Goal: Task Accomplishment & Management: Use online tool/utility

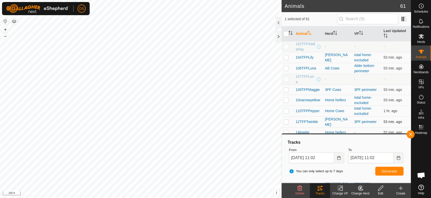
scroll to position [830, 0]
click at [411, 133] on button "button" at bounding box center [411, 134] width 8 height 8
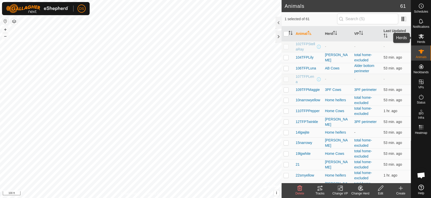
click at [423, 36] on icon at bounding box center [422, 36] width 6 height 6
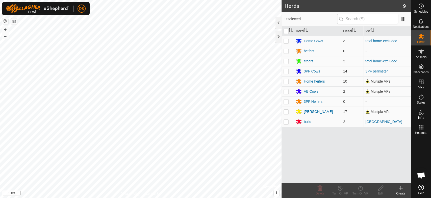
click at [311, 70] on div "3PF Cows" at bounding box center [312, 71] width 16 height 5
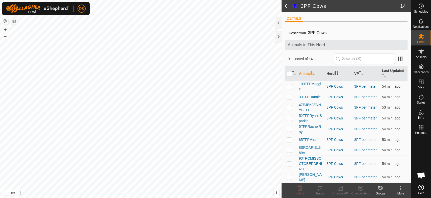
click at [288, 84] on td at bounding box center [291, 86] width 12 height 11
checkbox input "true"
click at [291, 97] on p-checkbox at bounding box center [289, 97] width 5 height 4
checkbox input "true"
click at [289, 118] on p-checkbox at bounding box center [289, 118] width 5 height 4
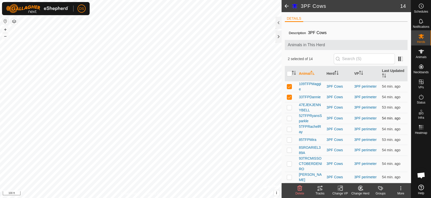
checkbox input "true"
click at [289, 140] on p-checkbox at bounding box center [289, 140] width 5 height 4
checkbox input "true"
click at [289, 149] on p-checkbox at bounding box center [289, 150] width 5 height 4
checkbox input "true"
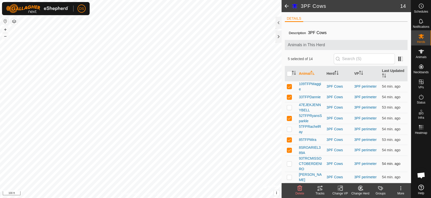
click at [289, 162] on p-checkbox at bounding box center [289, 164] width 5 height 4
checkbox input "true"
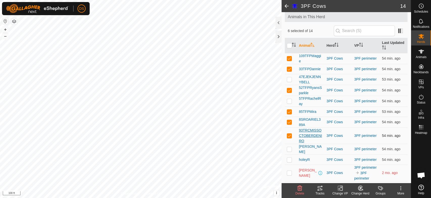
scroll to position [56, 0]
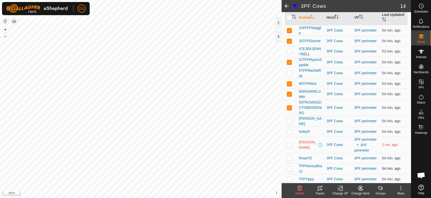
click at [289, 167] on p-checkbox at bounding box center [289, 169] width 5 height 4
checkbox input "true"
click at [288, 177] on p-checkbox at bounding box center [289, 179] width 5 height 4
checkbox input "true"
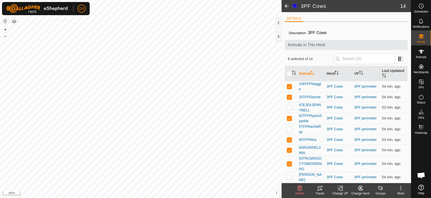
click at [321, 191] on icon at bounding box center [320, 188] width 6 height 6
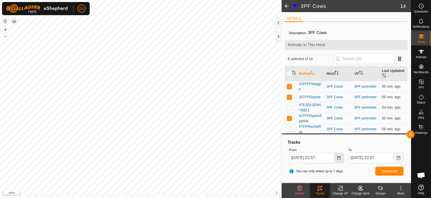
click at [340, 158] on icon "Choose Date" at bounding box center [339, 158] width 4 height 4
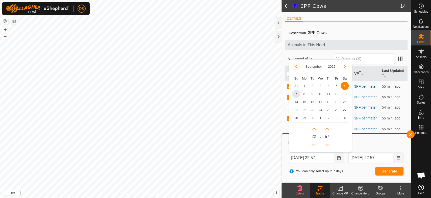
click at [297, 66] on button "Previous Month" at bounding box center [296, 67] width 8 height 8
click at [296, 93] on span "6" at bounding box center [296, 94] width 8 height 8
type input "[DATE] 22:57"
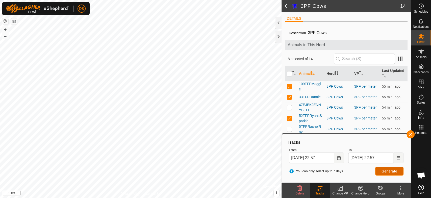
click at [384, 175] on button "Generate" at bounding box center [390, 171] width 28 height 9
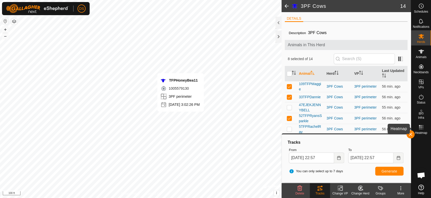
click at [421, 129] on rect at bounding box center [421, 128] width 1 height 1
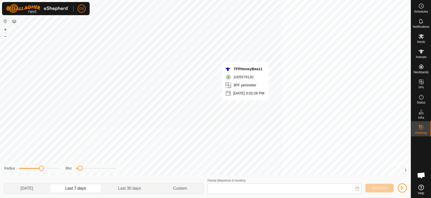
type input "[DATE] - [DATE]"
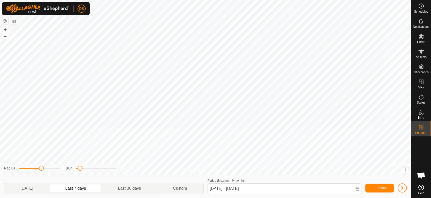
click at [404, 163] on div "Privacy Policy Contact Us RosaTD 2883699421 3PF Cows 3PF perimeter + – ⇧ i © Ma…" at bounding box center [205, 87] width 411 height 175
click at [431, 159] on div "Schedules Notifications Herds Animals Neckbands VPs Status Infra Heatmap Help P…" at bounding box center [215, 99] width 431 height 198
click at [220, 173] on div "Privacy Policy Contact Us RosaTD 2883699421 3PF Cows 3PF perimeter + – ⇧ i © Ma…" at bounding box center [205, 87] width 411 height 175
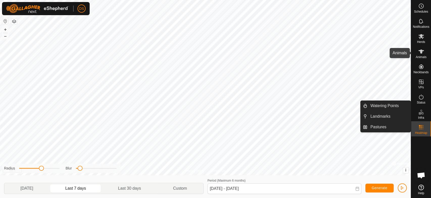
click at [420, 56] on span "Animals" at bounding box center [421, 57] width 11 height 3
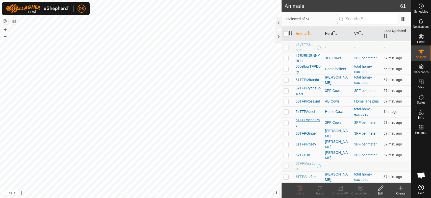
scroll to position [253, 0]
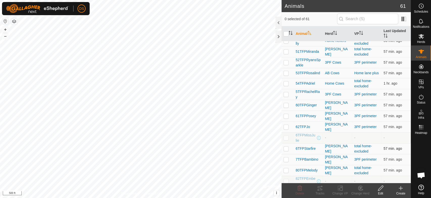
click at [285, 147] on p-checkbox at bounding box center [286, 149] width 5 height 4
checkbox input "true"
click at [319, 190] on icon at bounding box center [320, 188] width 6 height 6
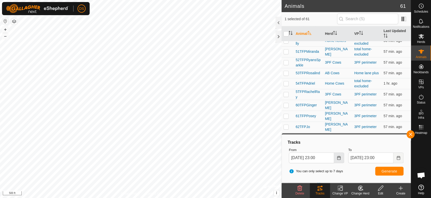
click at [338, 158] on icon "Choose Date" at bounding box center [339, 158] width 4 height 4
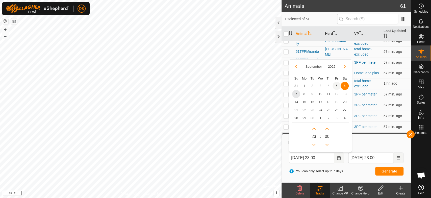
click at [337, 85] on span "5" at bounding box center [337, 86] width 8 height 8
type input "[DATE] 23:00"
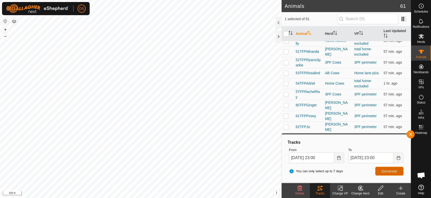
click at [382, 170] on span "Generate" at bounding box center [390, 171] width 16 height 4
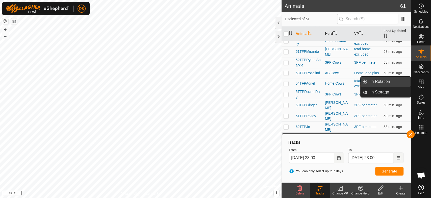
click at [388, 81] on link "In Rotation" at bounding box center [389, 82] width 43 height 10
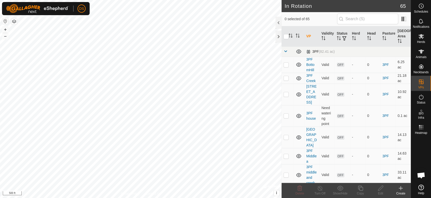
click at [285, 52] on span at bounding box center [286, 51] width 4 height 4
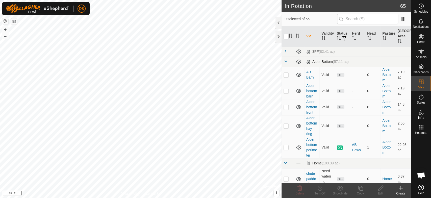
click at [287, 60] on span at bounding box center [286, 61] width 4 height 4
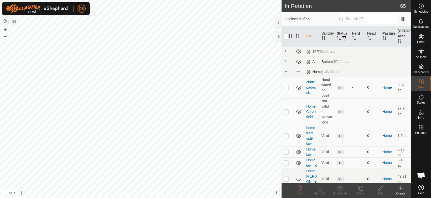
click at [285, 72] on span at bounding box center [286, 72] width 4 height 4
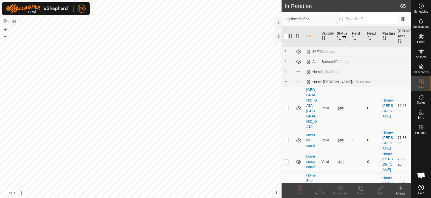
click at [285, 81] on span at bounding box center [286, 82] width 4 height 4
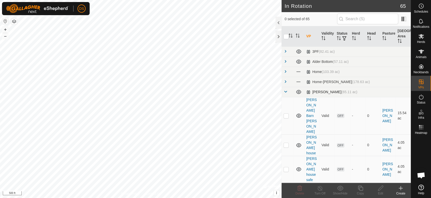
click at [286, 92] on span at bounding box center [286, 92] width 4 height 4
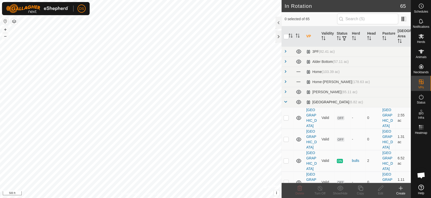
click at [286, 102] on span at bounding box center [286, 102] width 4 height 4
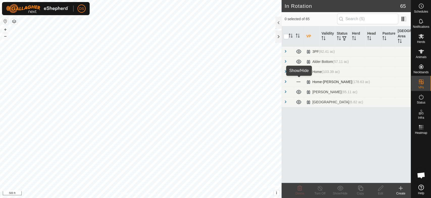
click at [299, 81] on span at bounding box center [299, 82] width 6 height 6
click at [299, 82] on icon at bounding box center [299, 82] width 6 height 6
click at [298, 72] on span at bounding box center [299, 72] width 6 height 6
click at [298, 72] on icon at bounding box center [299, 72] width 6 height 6
click at [163, 198] on html "DS Schedules Notifications Herds Animals Neckbands VPs Status Infra Heatmap Hel…" at bounding box center [215, 99] width 431 height 198
